Goal: Find specific page/section: Find specific page/section

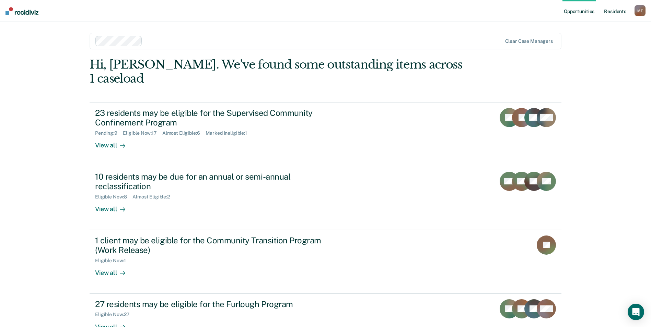
click at [619, 10] on link "Resident s" at bounding box center [615, 11] width 25 height 22
